Goal: Find contact information: Find contact information

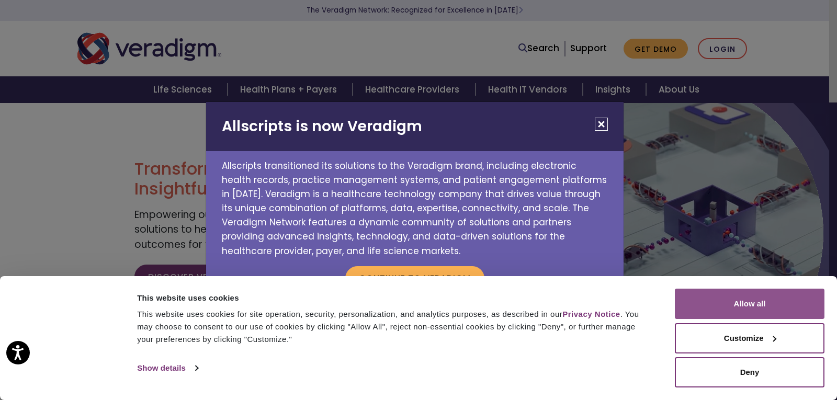
click at [764, 311] on button "Allow all" at bounding box center [750, 304] width 150 height 30
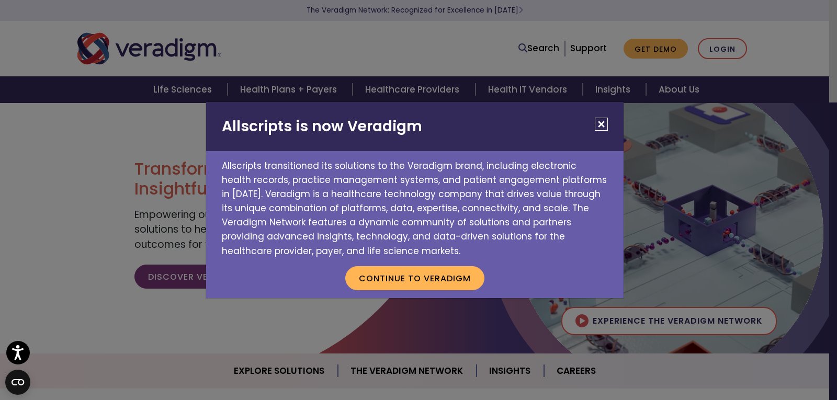
click at [738, 239] on div "Allscripts is now Veradigm Allscripts transitioned its solutions to the Veradig…" at bounding box center [418, 200] width 837 height 400
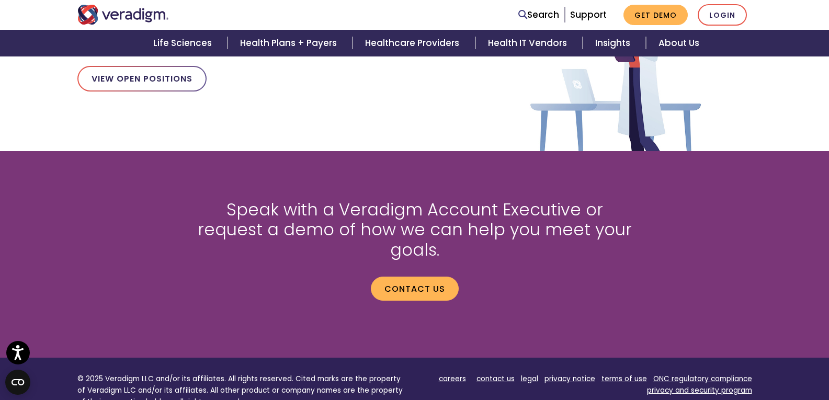
scroll to position [1307, 0]
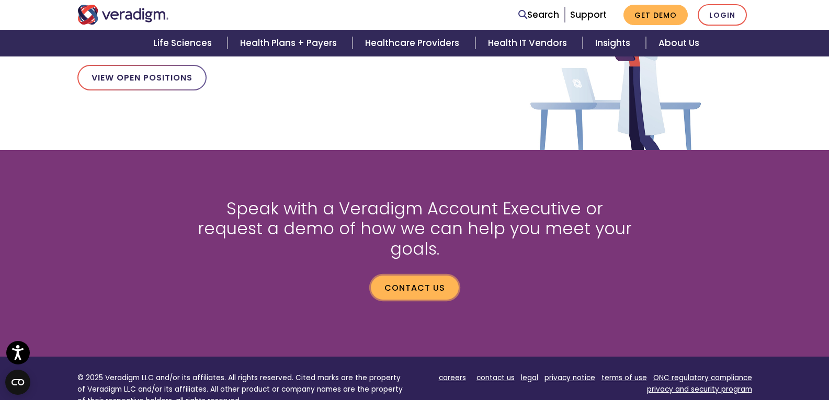
click at [412, 276] on link "Contact us" at bounding box center [415, 288] width 88 height 24
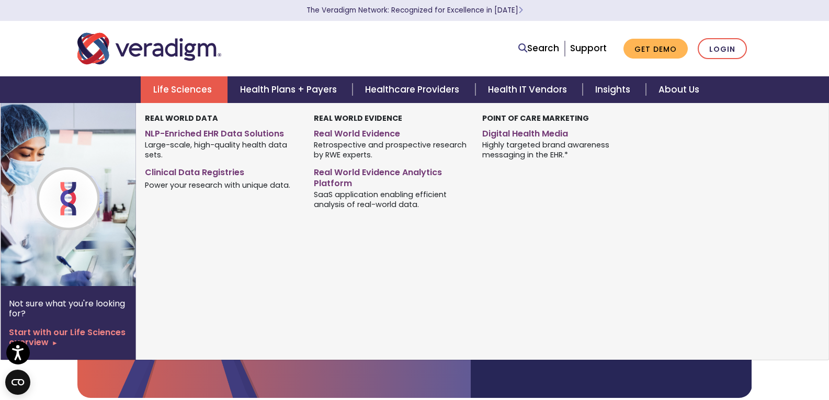
click at [176, 85] on link "Life Sciences" at bounding box center [184, 89] width 87 height 27
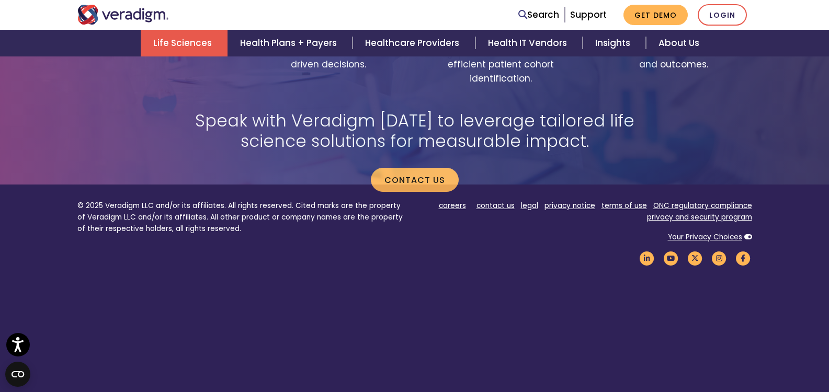
scroll to position [2305, 0]
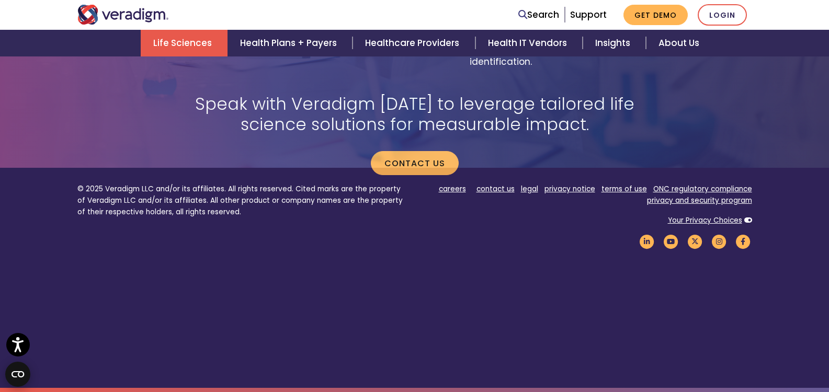
click at [22, 378] on icon "Open CMP widget" at bounding box center [18, 374] width 13 height 6
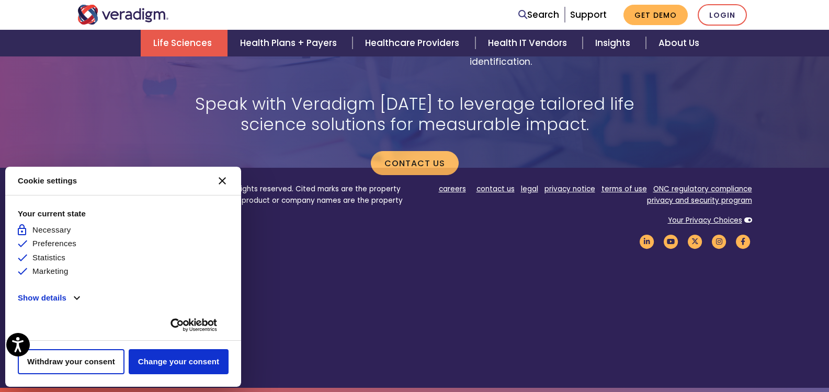
click at [226, 181] on button "[#WIDGET_ICON_CROSS#]" at bounding box center [222, 180] width 25 height 25
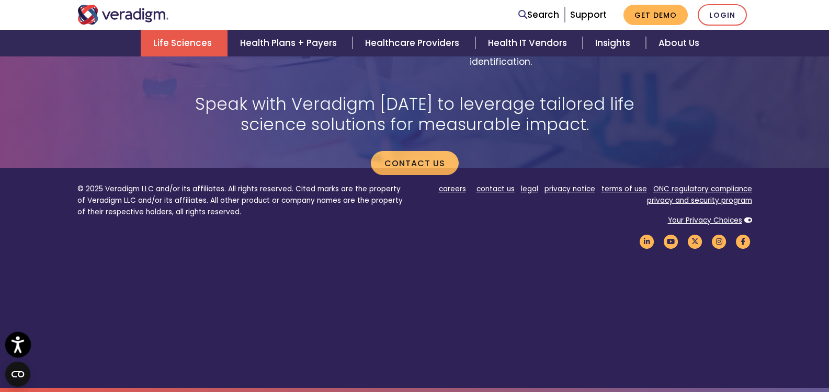
click at [16, 353] on icon "Open accessiBe: accessibility options, statement and help" at bounding box center [18, 344] width 13 height 17
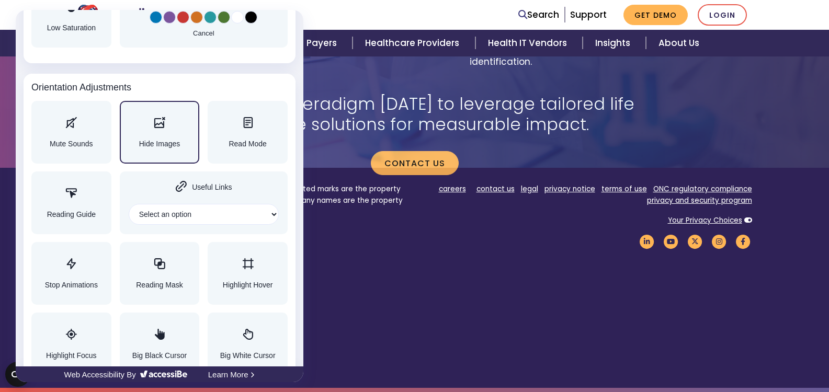
scroll to position [1095, 0]
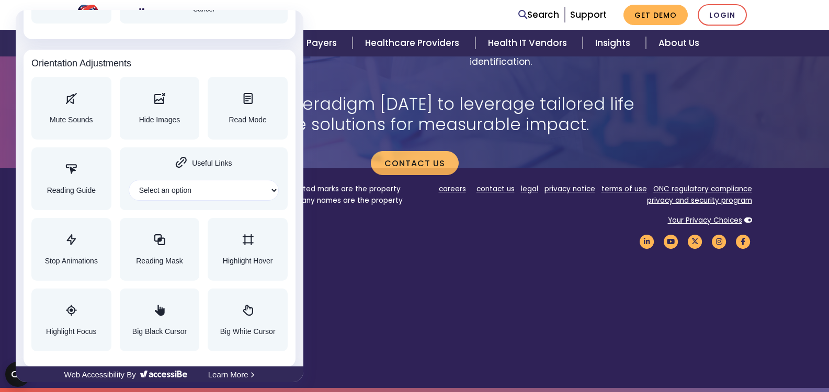
click at [478, 302] on div at bounding box center [414, 196] width 829 height 392
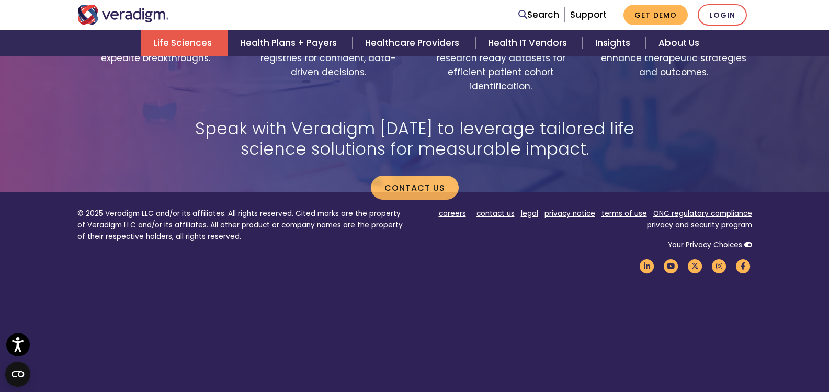
scroll to position [2253, 0]
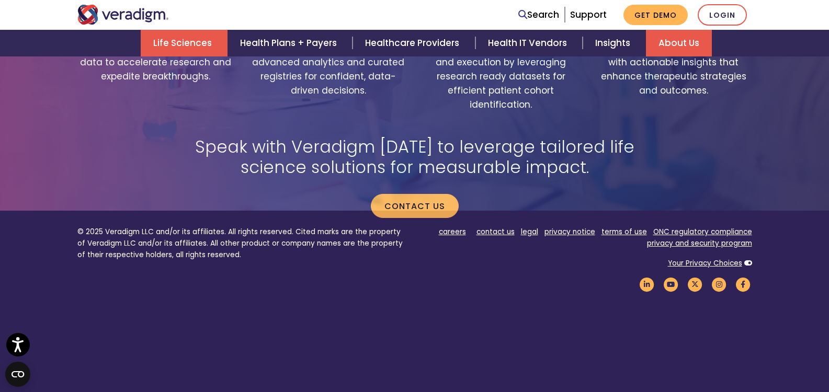
click at [665, 48] on link "About Us" at bounding box center [679, 43] width 66 height 27
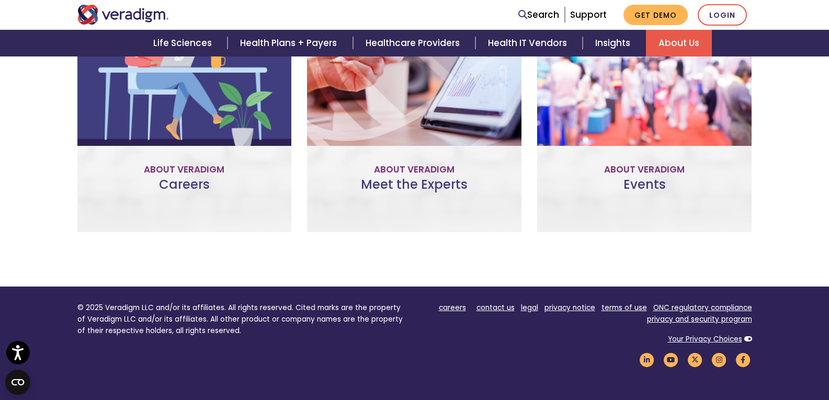
scroll to position [877, 0]
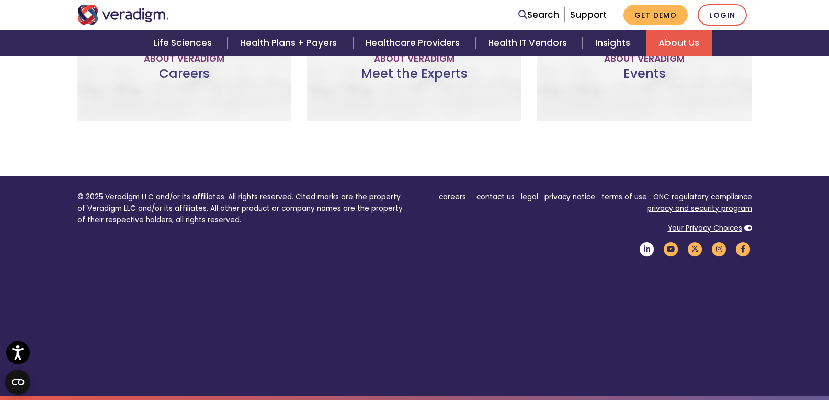
click at [650, 247] on icon "Veradigm LinkedIn Link" at bounding box center [647, 249] width 18 height 14
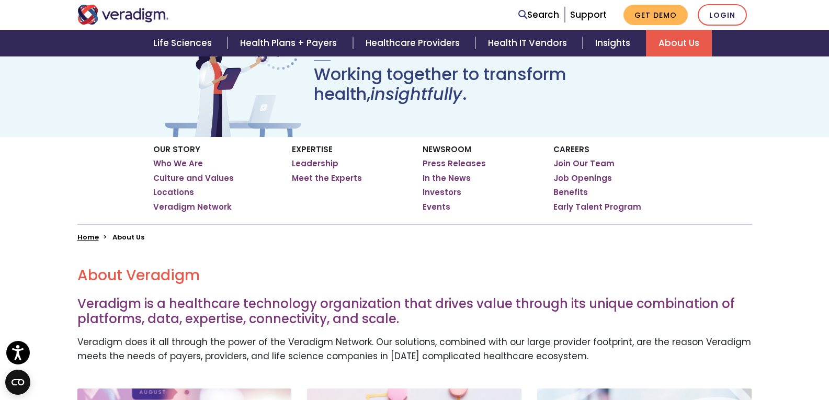
scroll to position [41, 0]
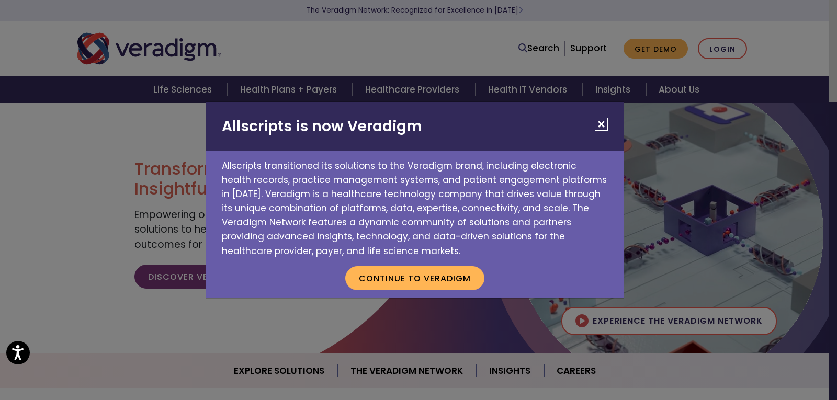
click at [601, 127] on button "Close" at bounding box center [601, 124] width 13 height 13
click at [606, 122] on button "Close" at bounding box center [601, 124] width 13 height 13
